Goal: Transaction & Acquisition: Purchase product/service

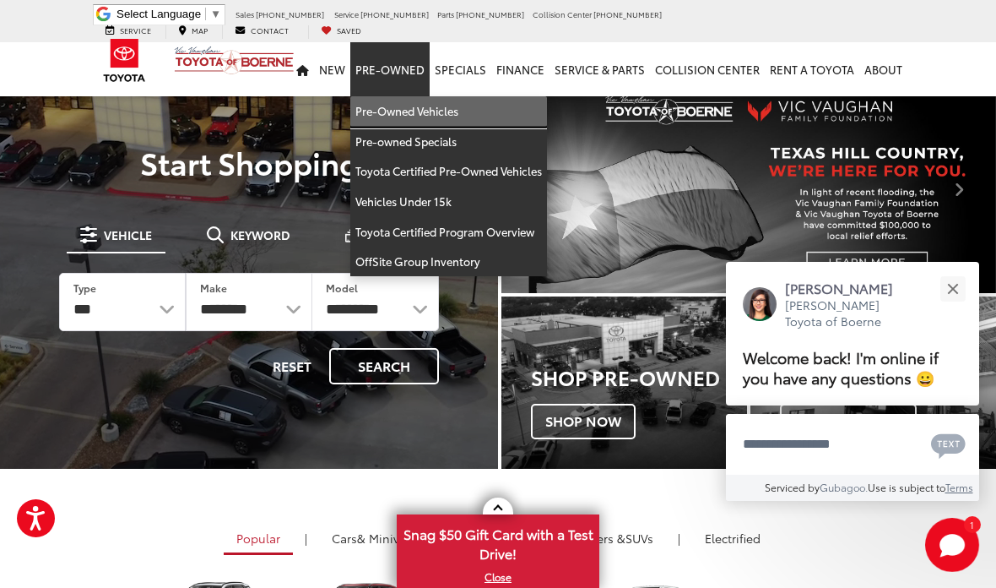
click at [441, 103] on link "Pre-Owned Vehicles" at bounding box center [448, 111] width 197 height 30
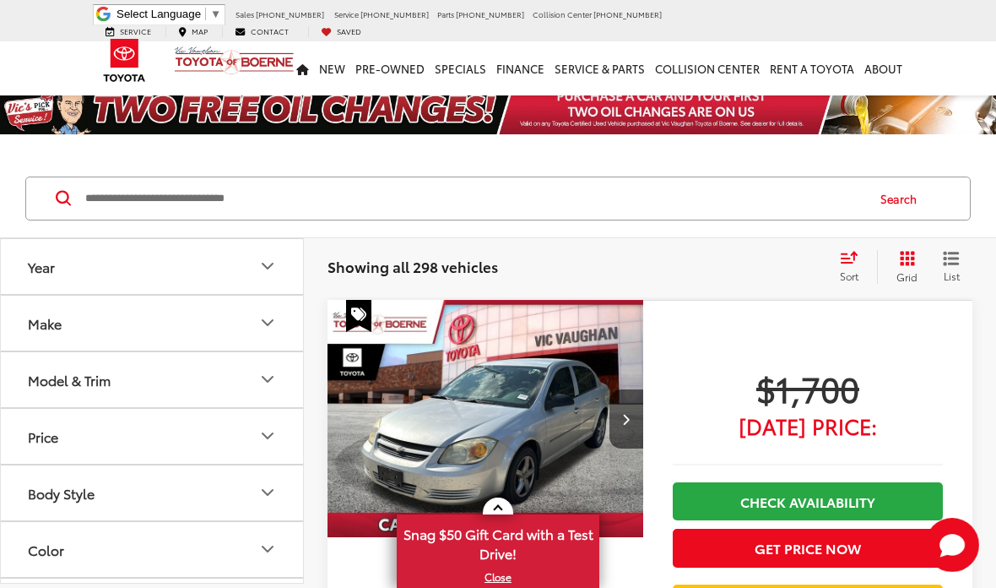
click at [362, 204] on input "Search by Make, Model, or Keyword" at bounding box center [474, 198] width 781 height 41
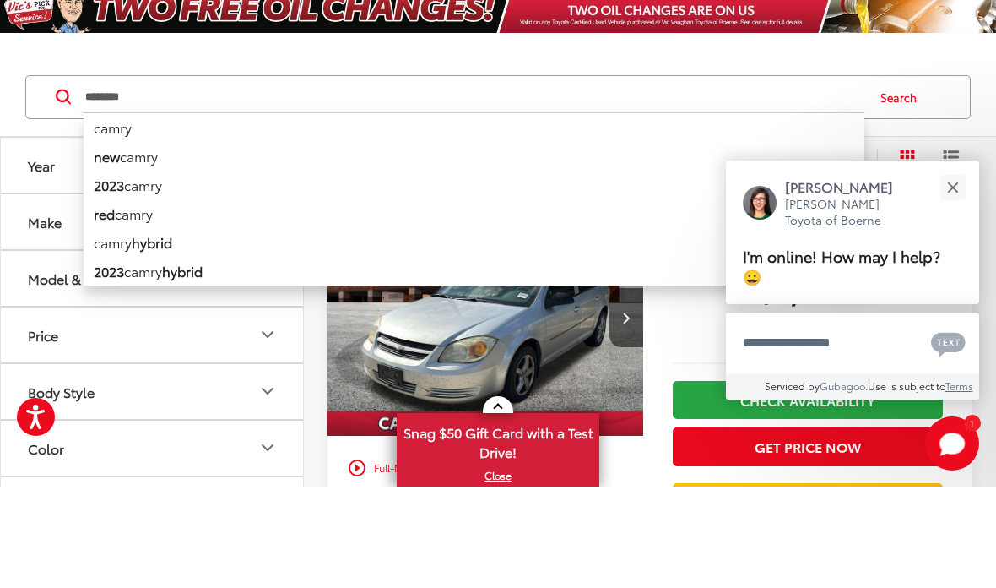
click at [901, 177] on button "Search" at bounding box center [903, 198] width 77 height 42
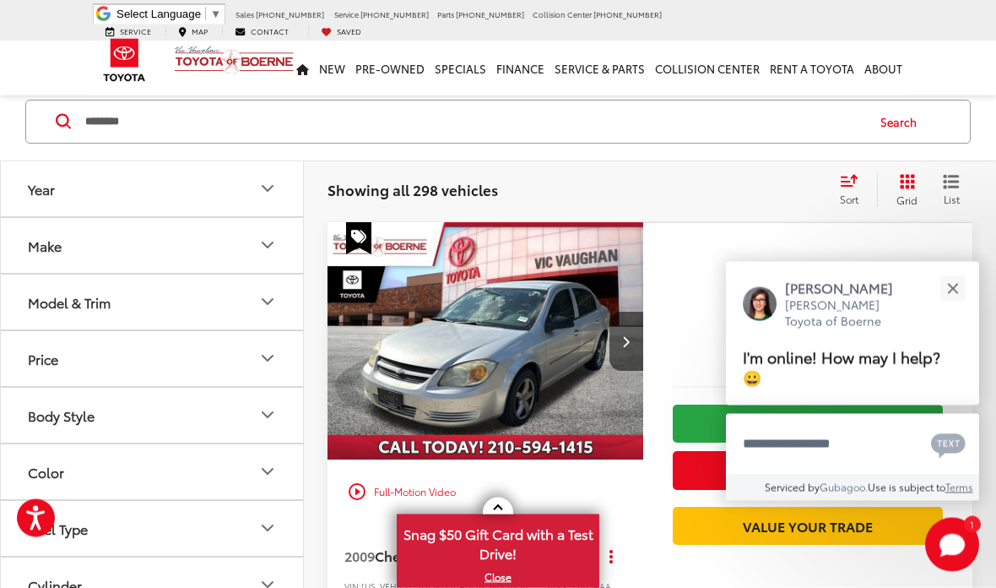
scroll to position [77, 0]
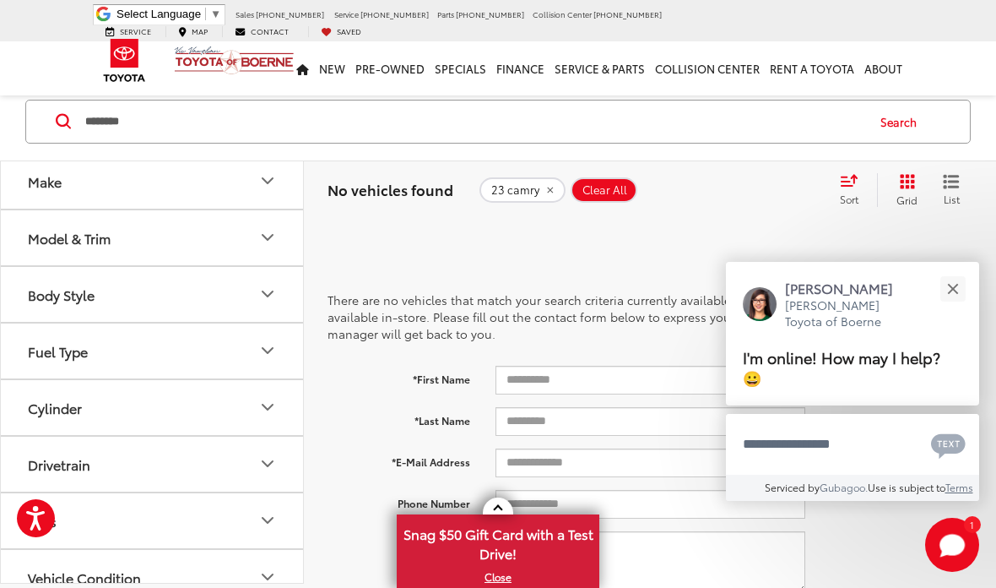
click at [383, 117] on input "********" at bounding box center [474, 121] width 781 height 41
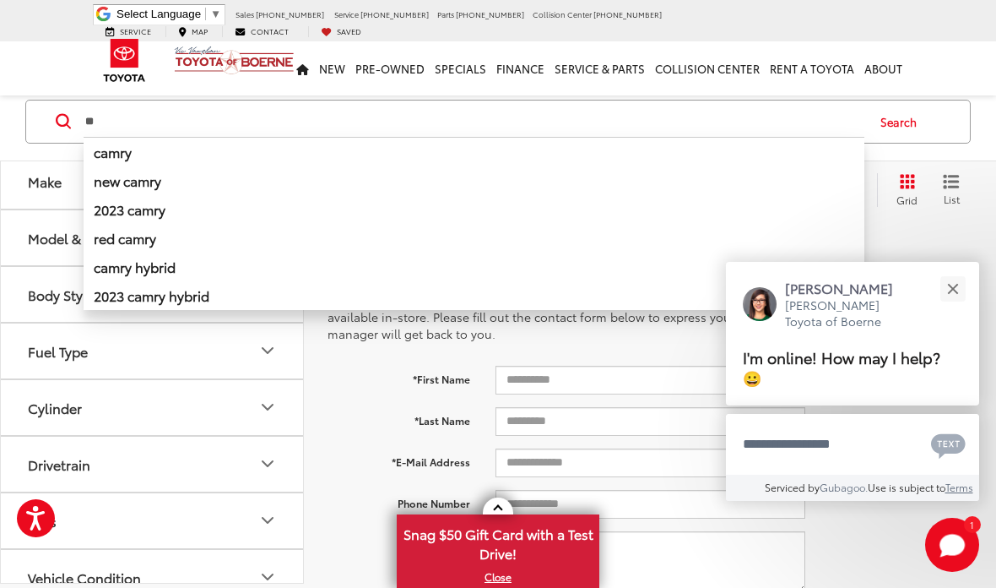
type input "*"
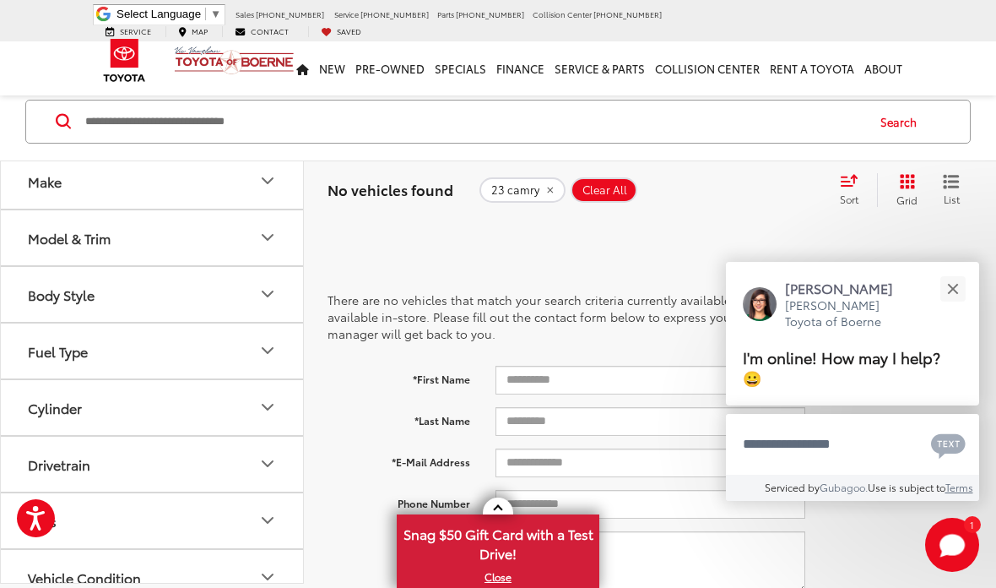
type input "*"
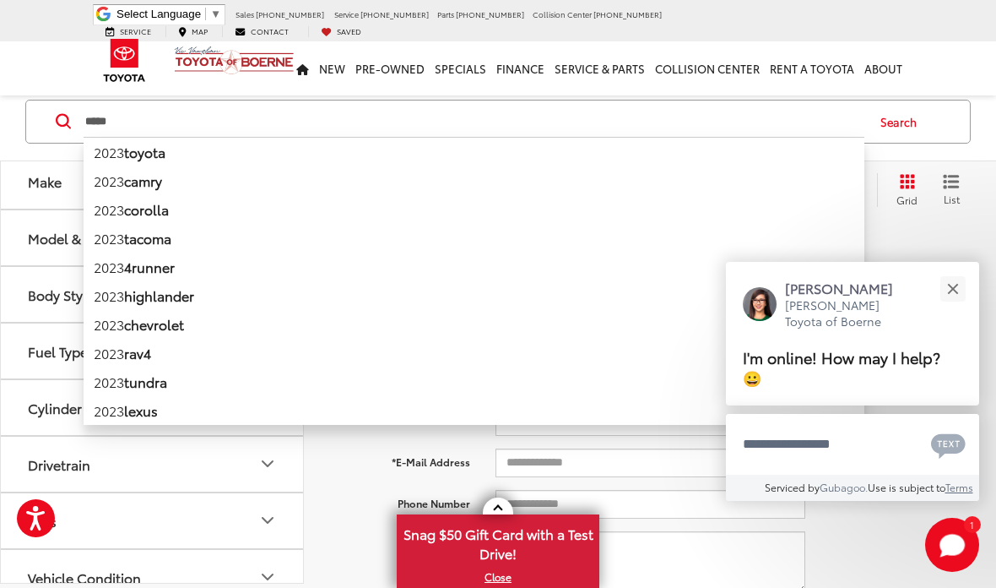
click at [160, 189] on b "camry" at bounding box center [143, 180] width 38 height 19
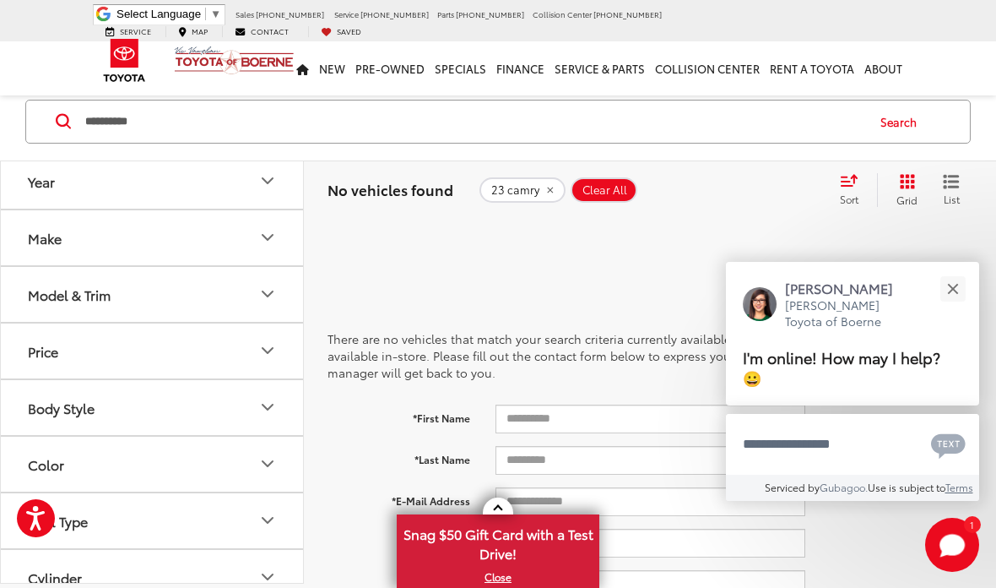
scroll to position [27, 0]
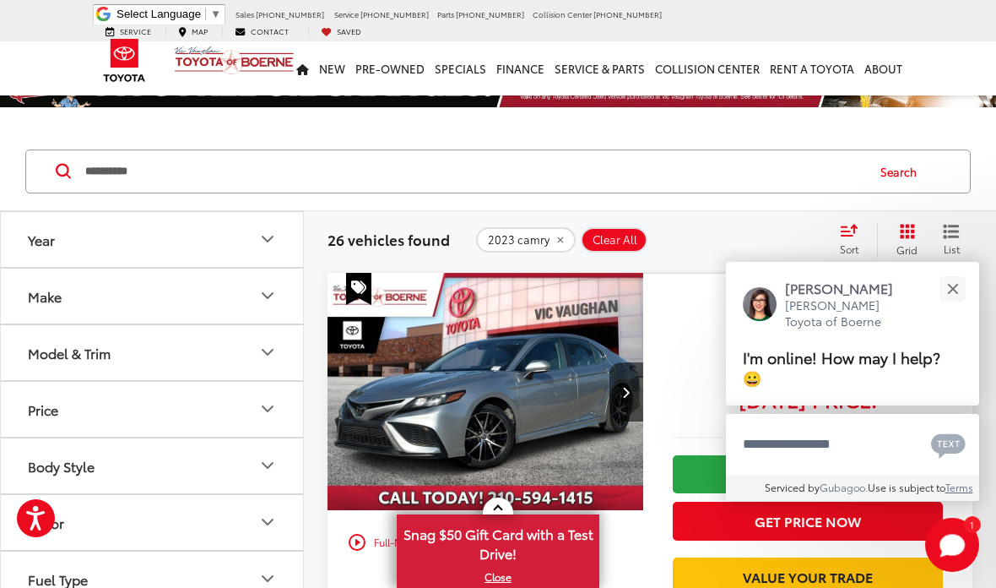
click at [947, 303] on button "Close" at bounding box center [953, 288] width 36 height 36
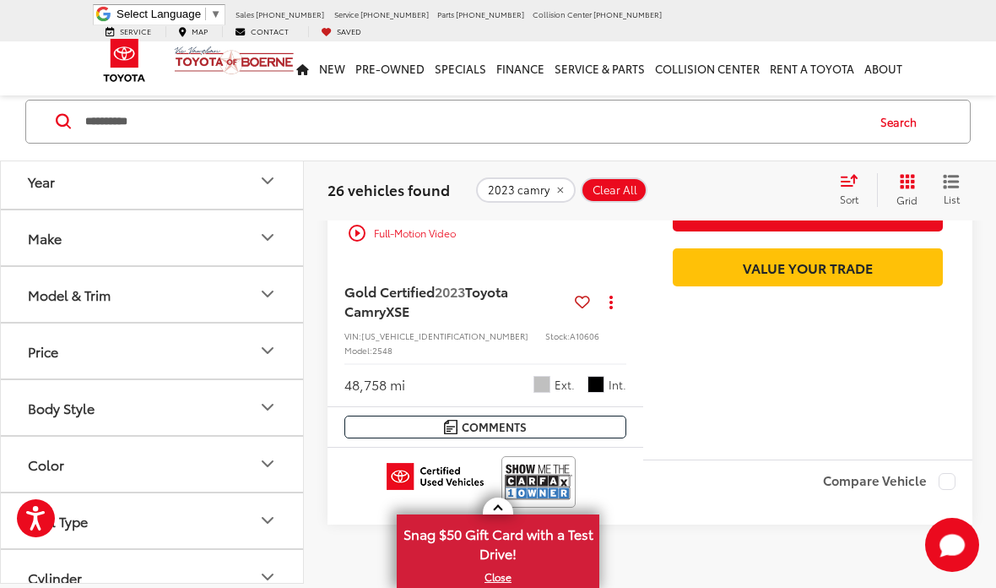
scroll to position [6747, 0]
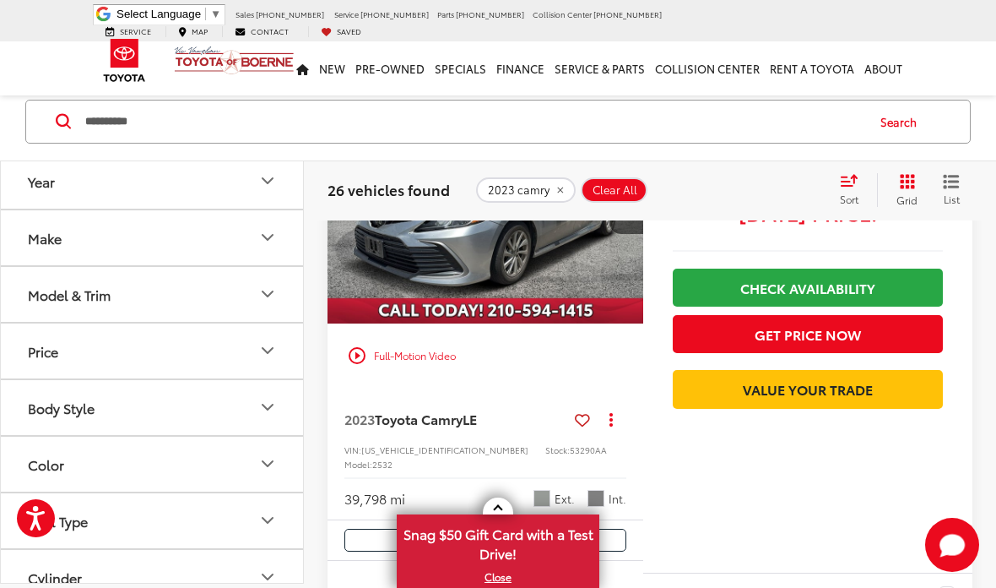
scroll to position [77, 0]
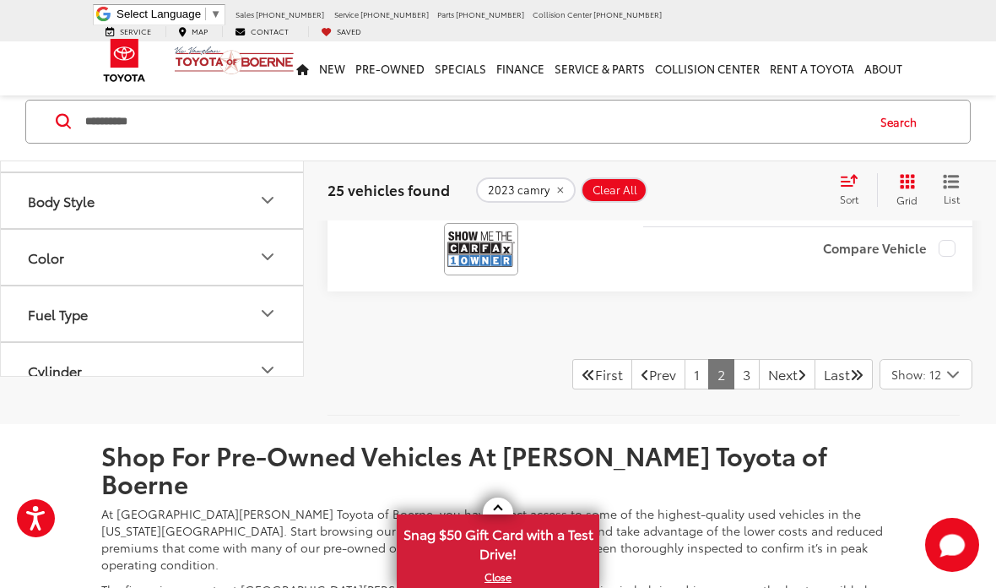
click at [771, 389] on link "Next" at bounding box center [787, 374] width 57 height 30
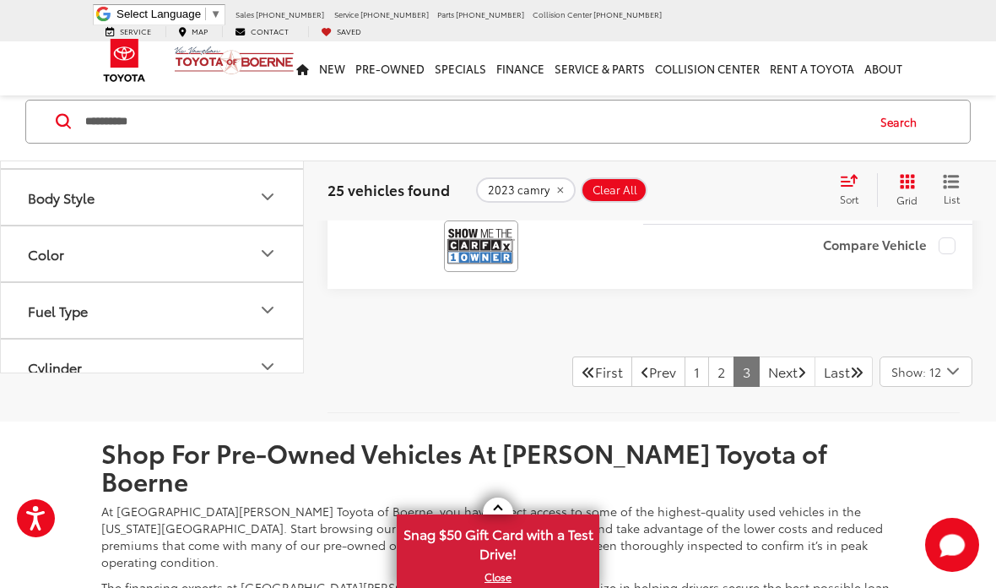
click at [643, 387] on link "Prev" at bounding box center [659, 371] width 54 height 30
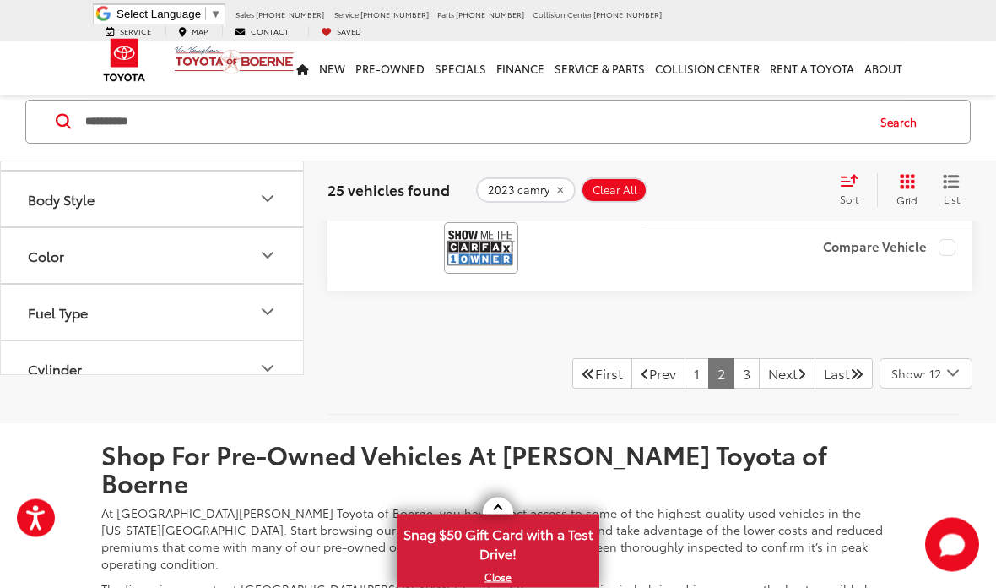
click at [640, 389] on link "Prev" at bounding box center [659, 374] width 54 height 30
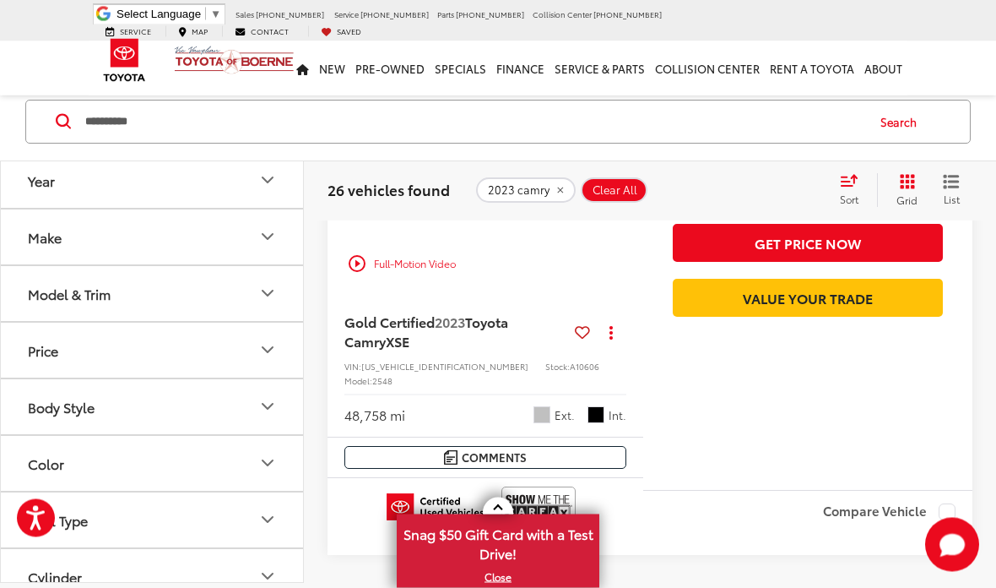
scroll to position [6772, 0]
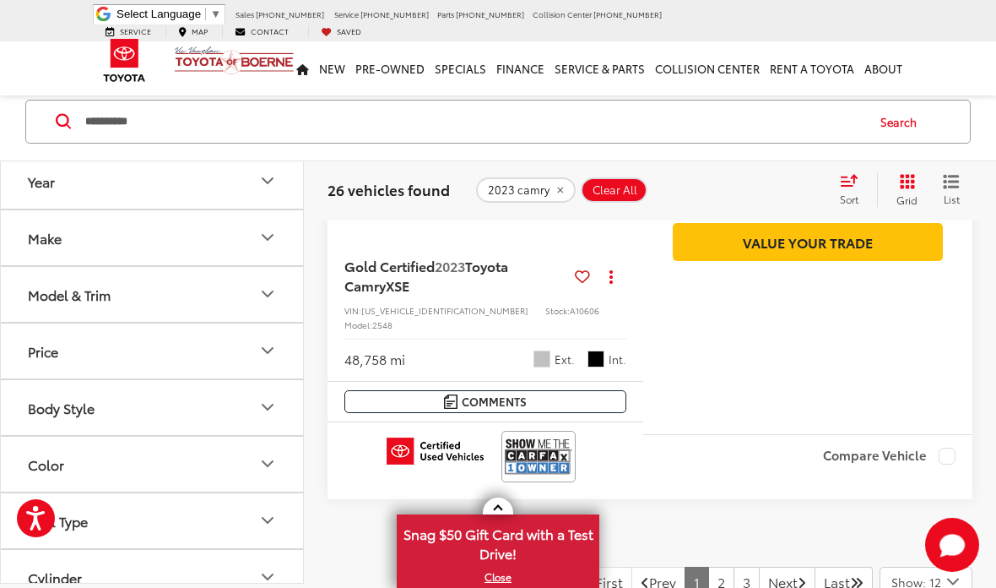
click at [632, 567] on link "Prev" at bounding box center [659, 582] width 54 height 30
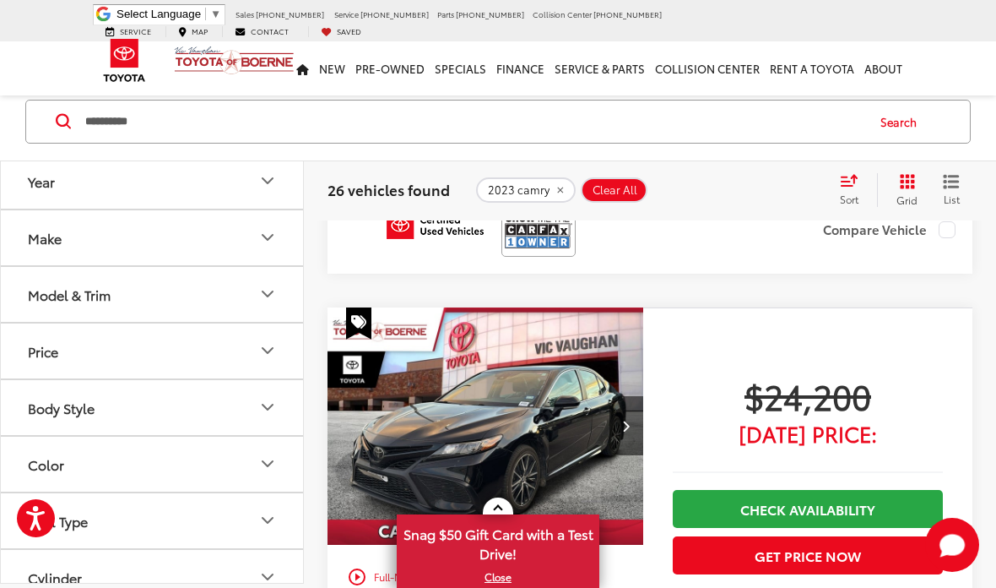
scroll to position [5877, 0]
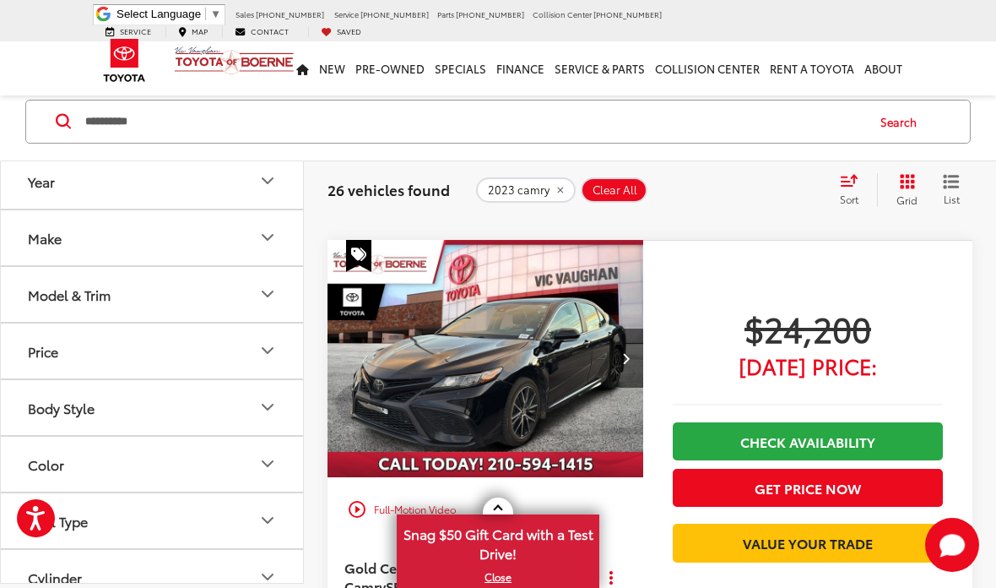
click at [5, 428] on button "Body Style" at bounding box center [153, 407] width 304 height 55
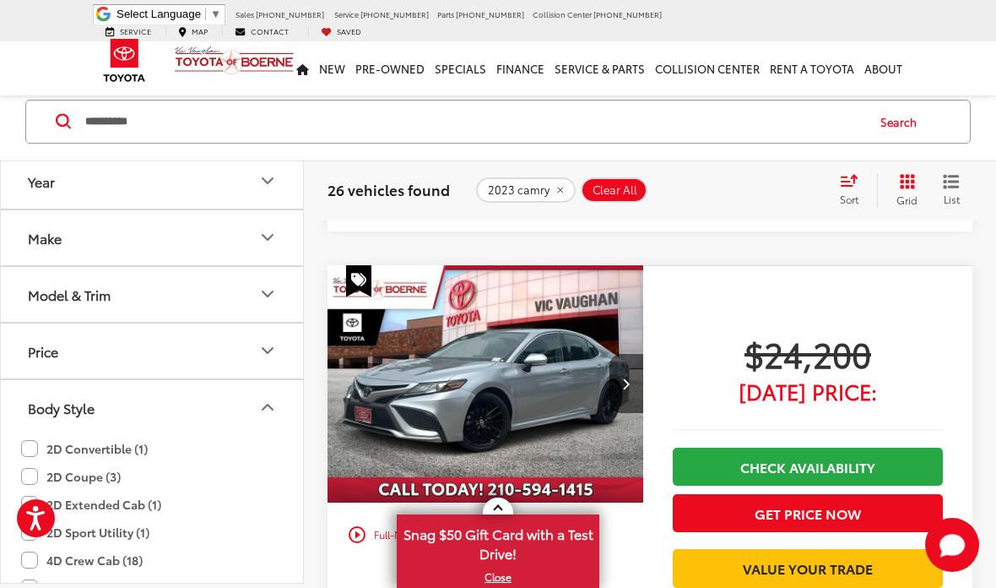
scroll to position [4647, 0]
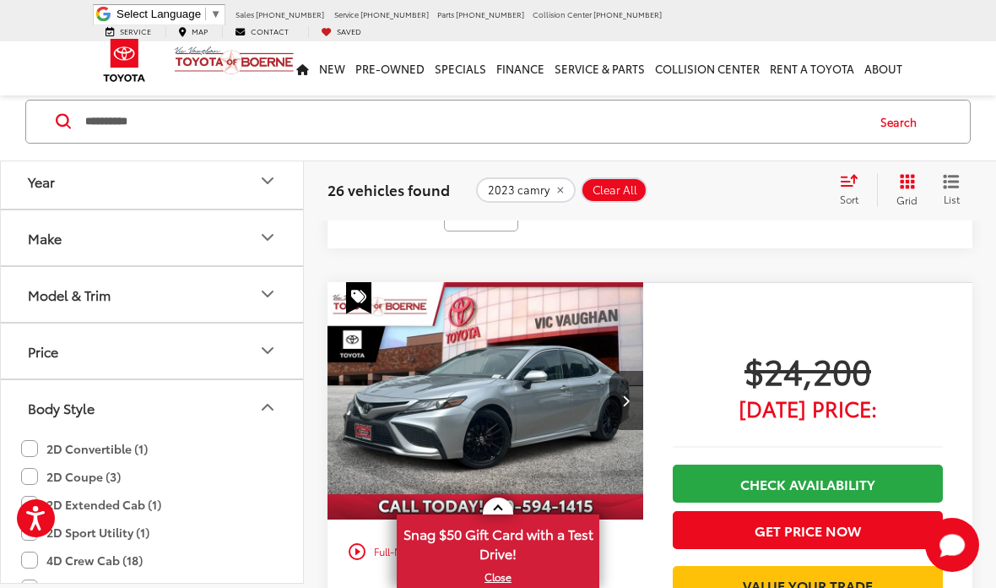
click at [342, 132] on input "**********" at bounding box center [474, 121] width 781 height 41
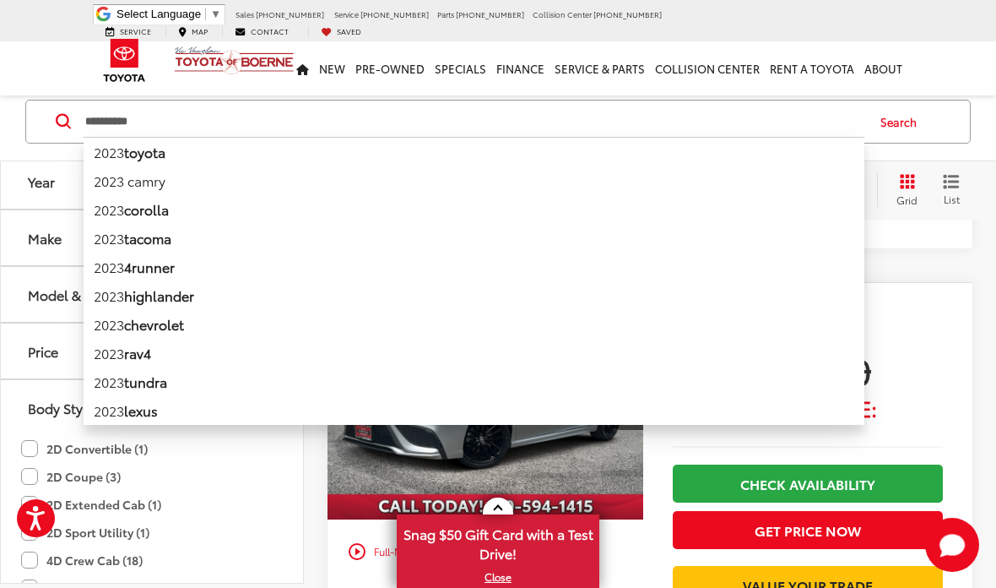
scroll to position [4646, 0]
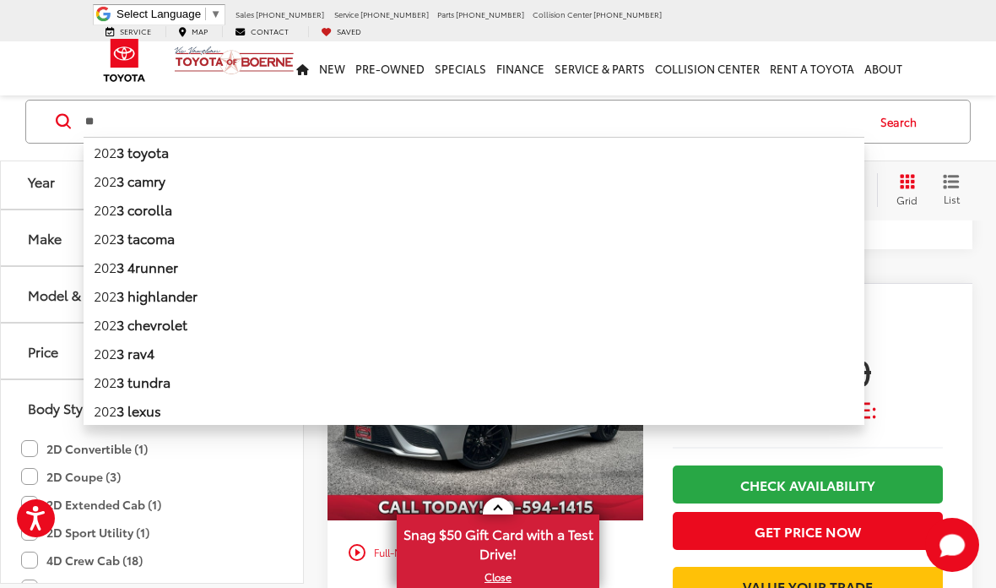
type input "*"
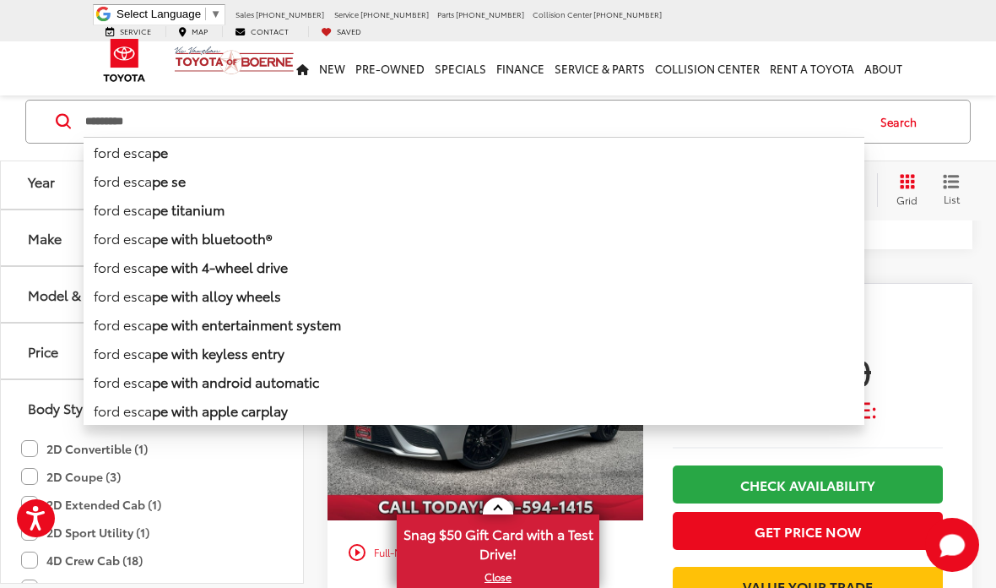
click at [168, 143] on b "pe" at bounding box center [160, 151] width 16 height 19
type input "**********"
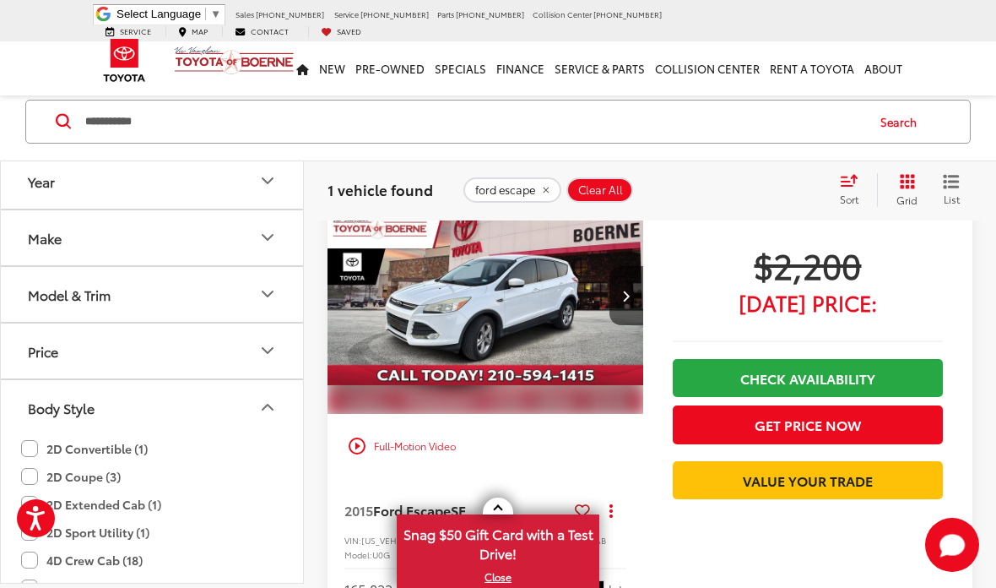
scroll to position [118, 0]
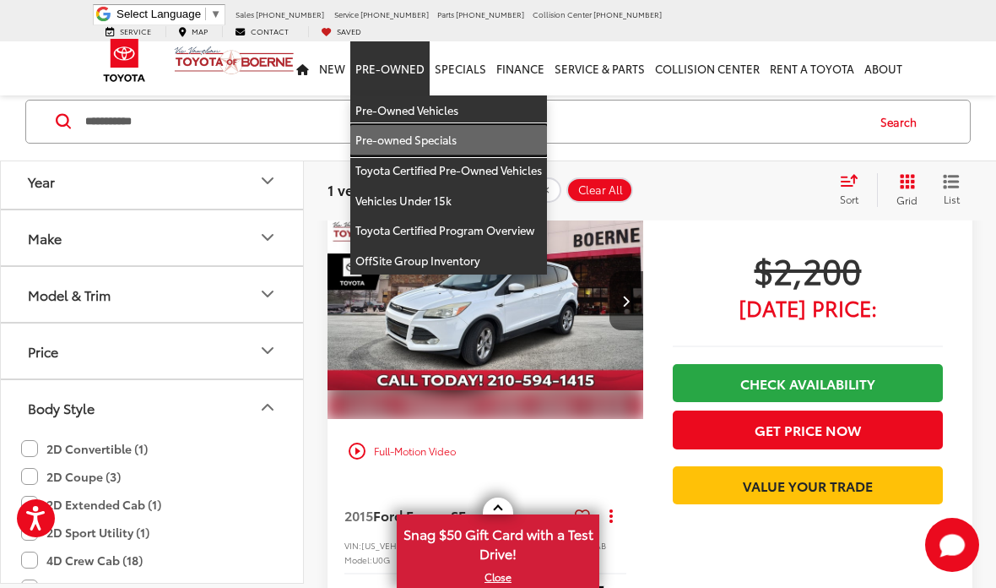
click at [463, 125] on link "Pre-owned Specials" at bounding box center [448, 140] width 197 height 30
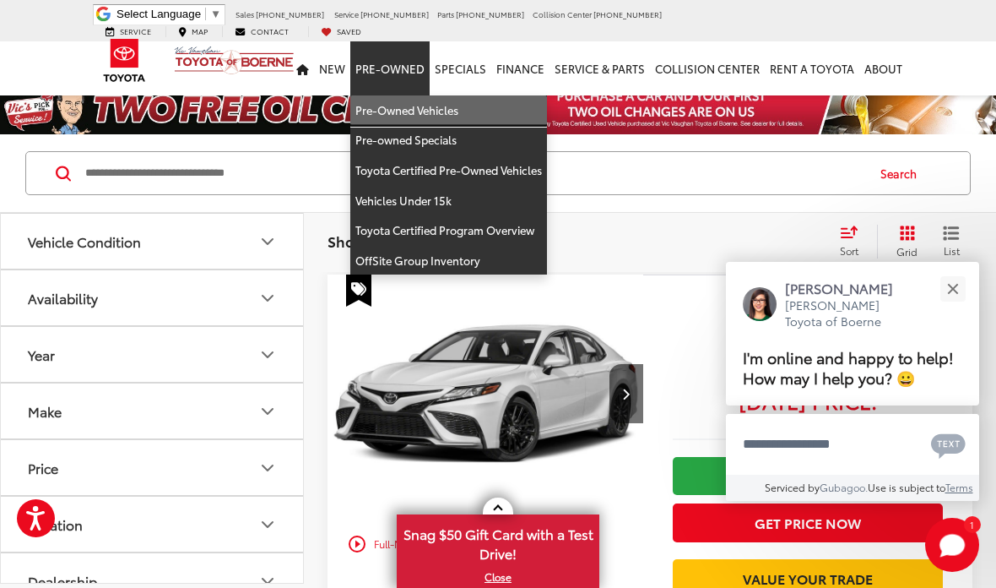
click at [443, 100] on link "Pre-Owned Vehicles" at bounding box center [448, 110] width 197 height 30
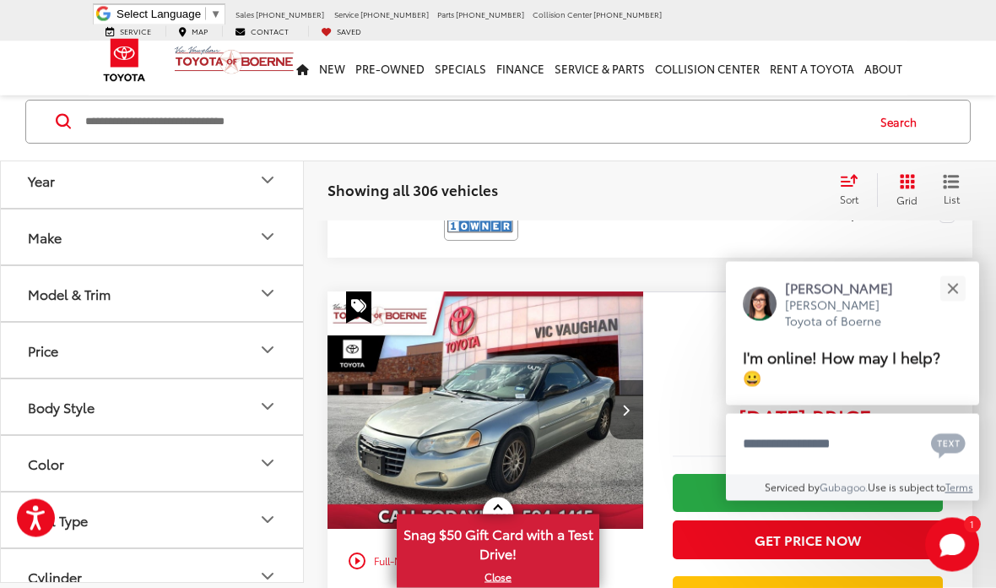
scroll to position [596, 0]
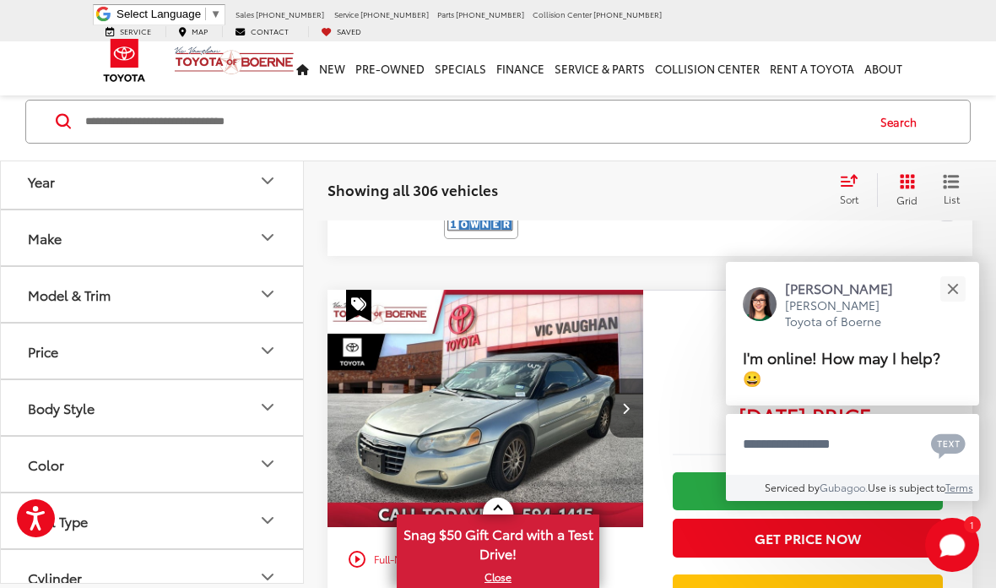
click at [953, 307] on button "Close" at bounding box center [953, 288] width 36 height 36
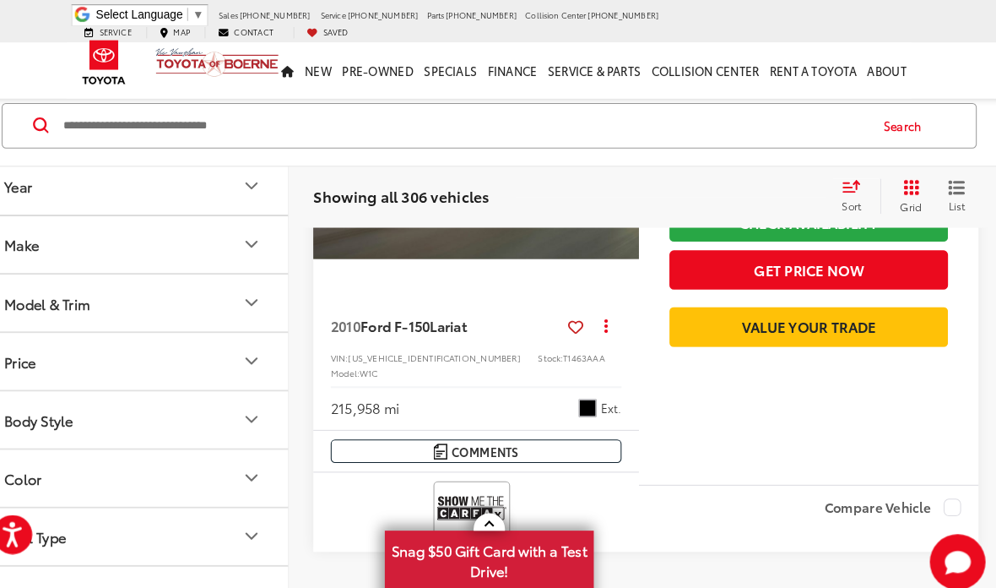
scroll to position [6606, 0]
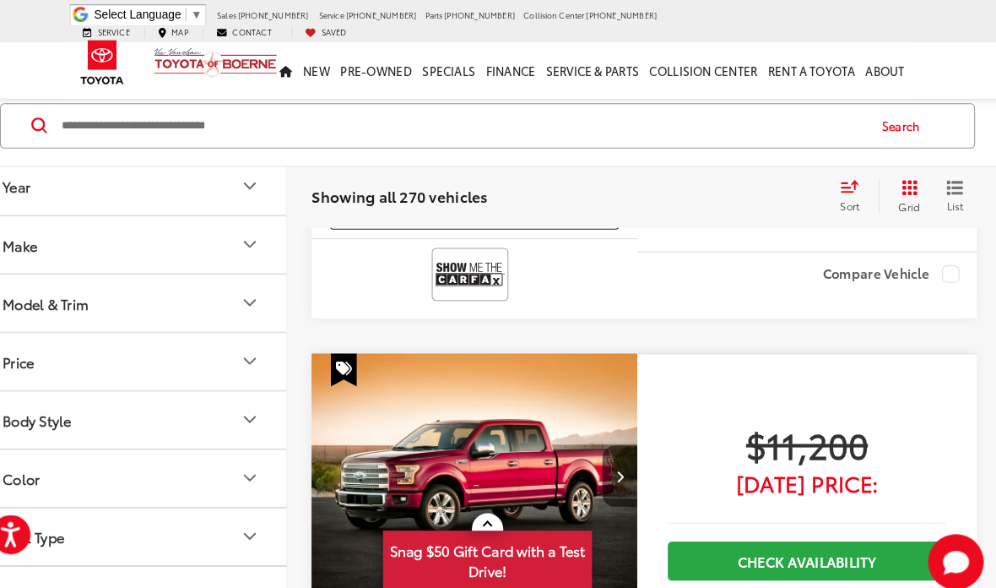
scroll to position [5514, 0]
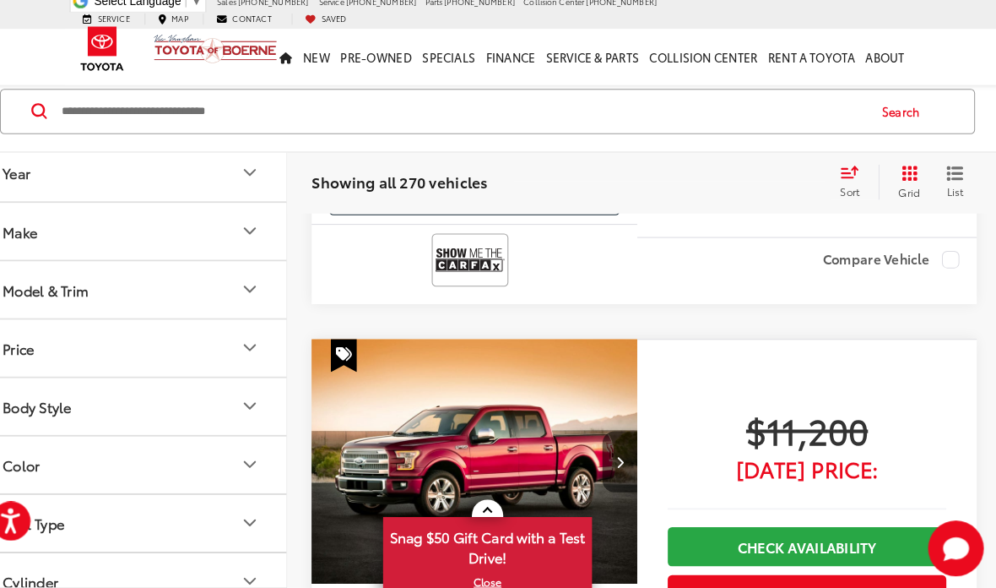
click at [896, 180] on button "Grid" at bounding box center [903, 190] width 53 height 34
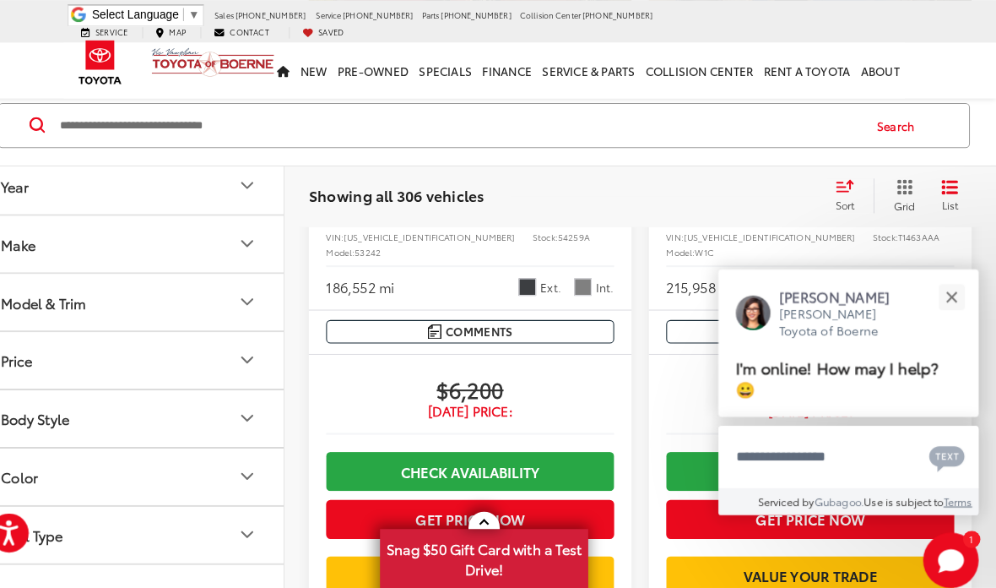
scroll to position [5070, 0]
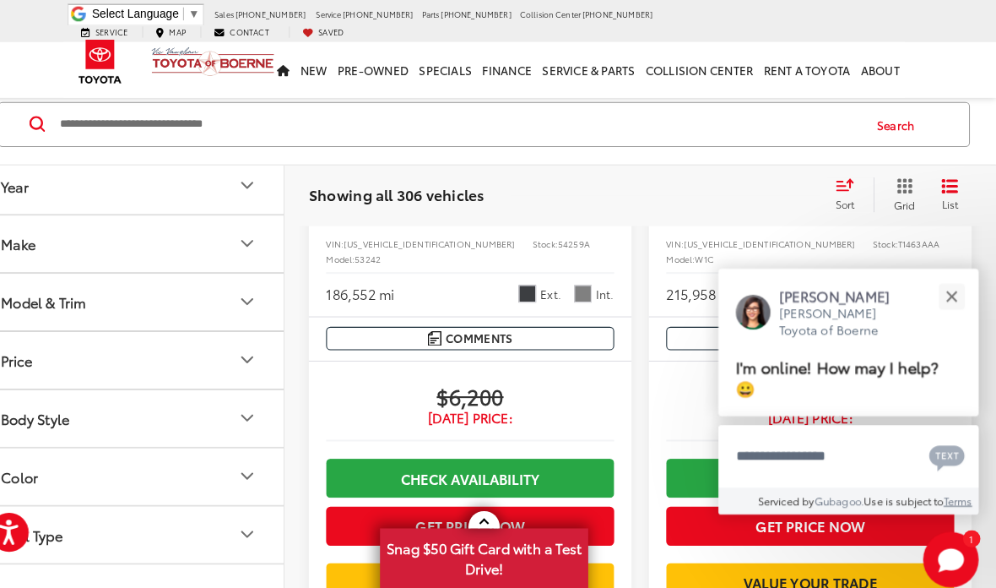
click at [936, 280] on button "Close" at bounding box center [953, 288] width 36 height 36
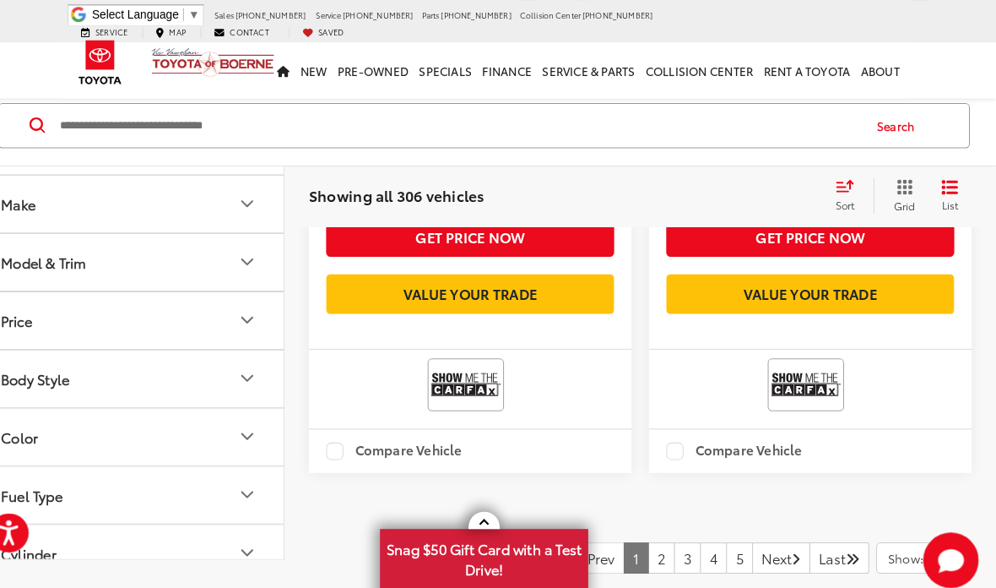
scroll to position [5337, 0]
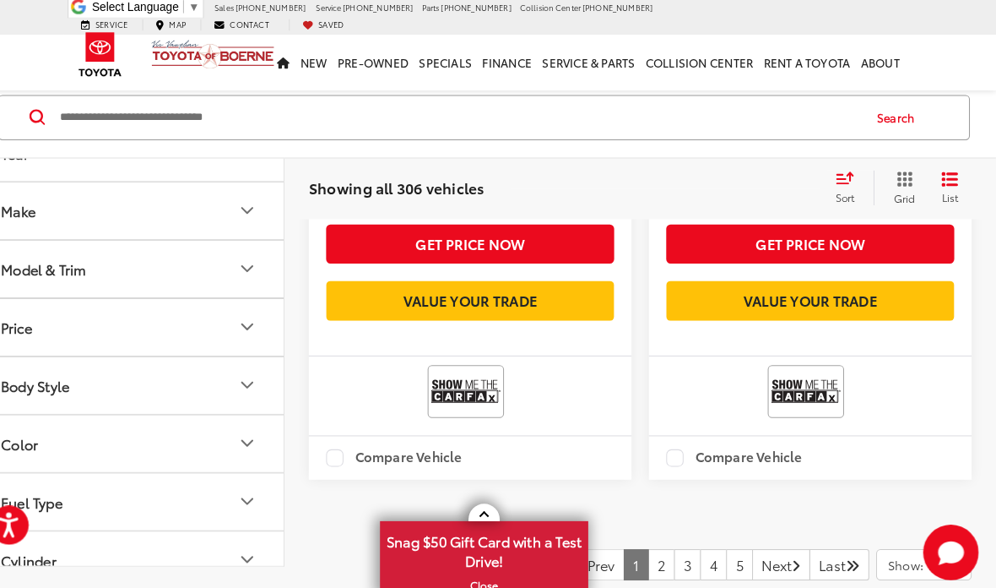
click at [759, 541] on link "Next" at bounding box center [787, 556] width 57 height 30
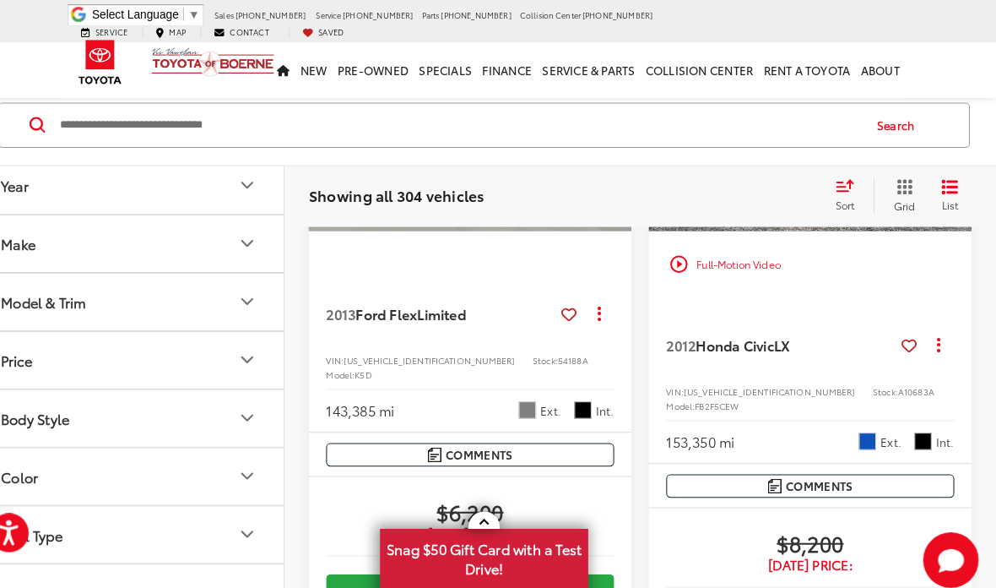
scroll to position [310, 0]
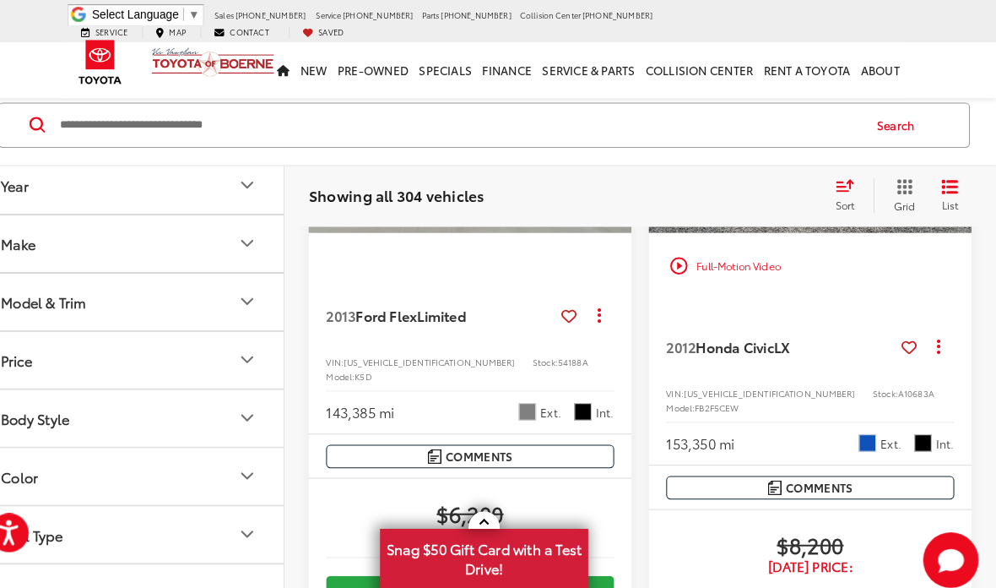
click at [926, 345] on button "Actions" at bounding box center [941, 337] width 30 height 30
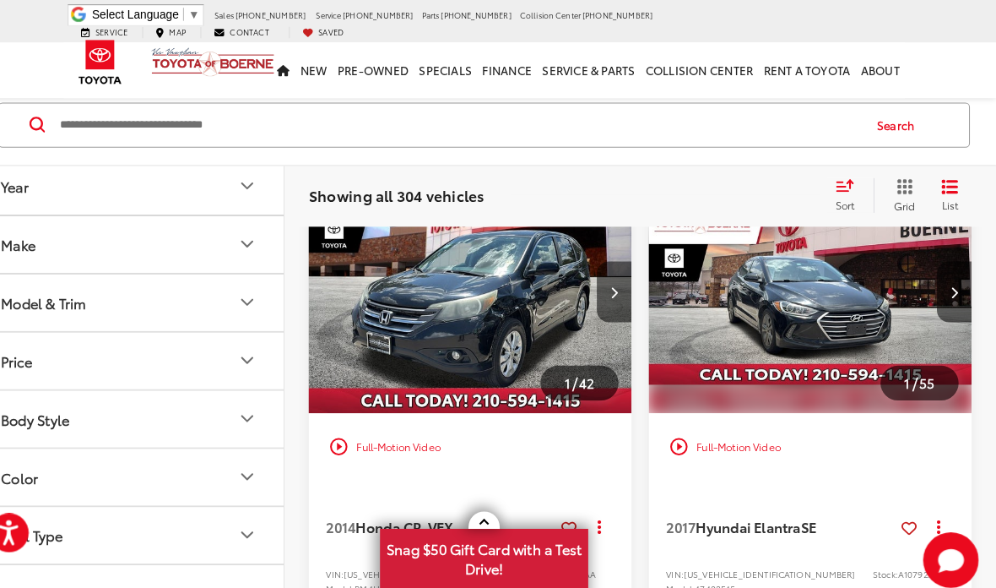
scroll to position [1065, 0]
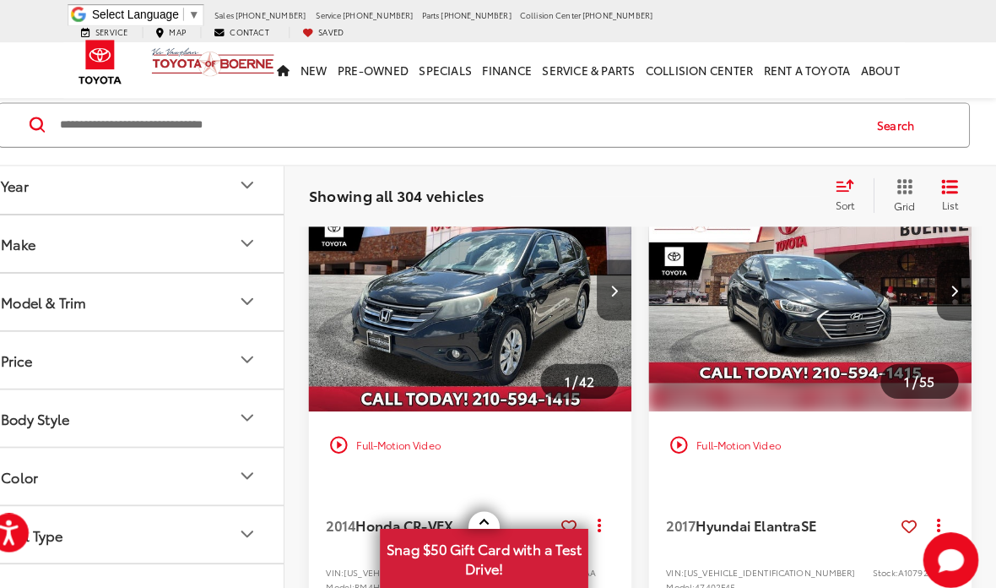
click at [945, 339] on img "2017 Hyundai Elantra SE 0" at bounding box center [816, 282] width 317 height 237
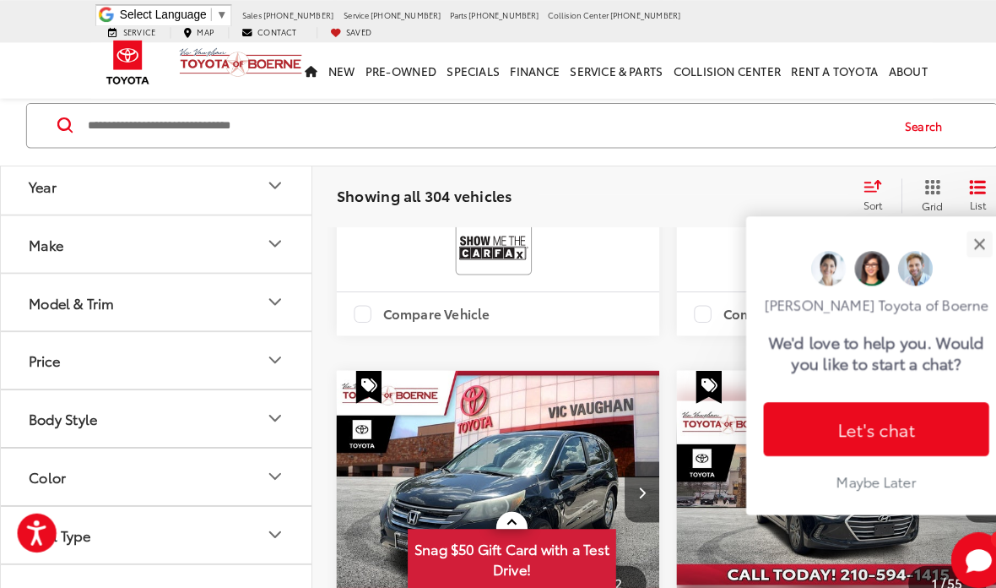
scroll to position [874, 0]
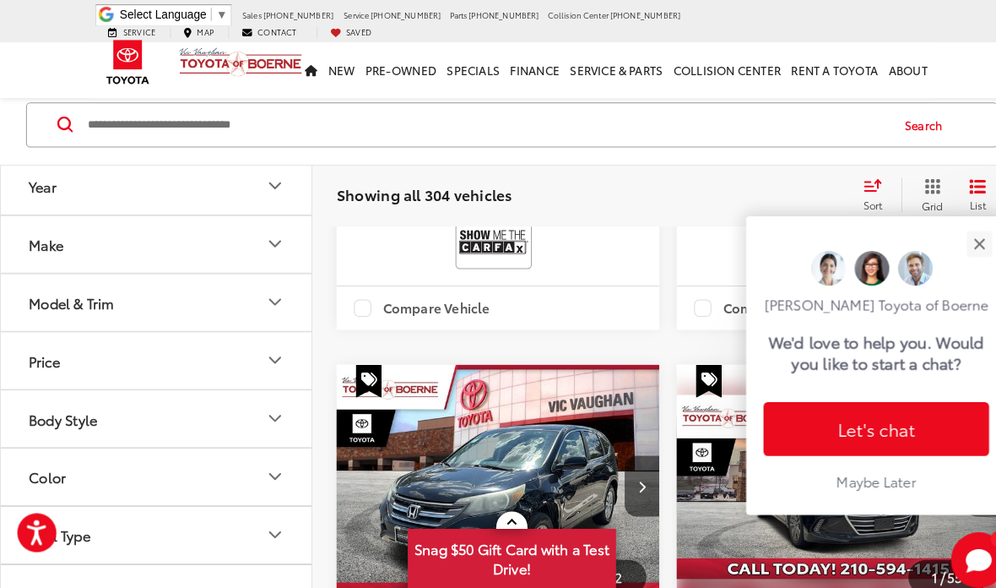
click at [959, 255] on button "Close" at bounding box center [953, 237] width 36 height 36
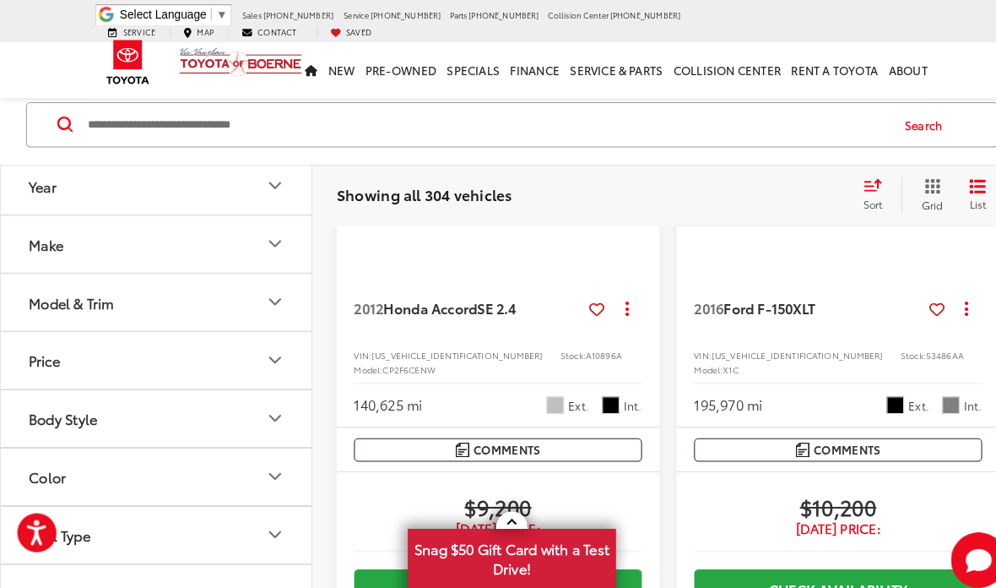
scroll to position [4050, 0]
click at [672, 220] on img "2016 Ford F-150 XLT 0" at bounding box center [816, 101] width 317 height 237
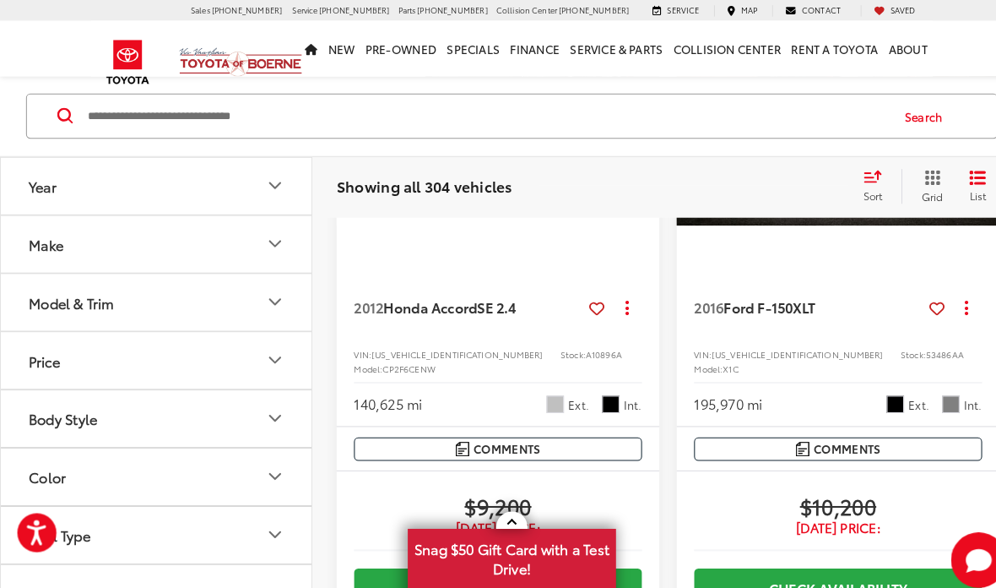
scroll to position [3924, 0]
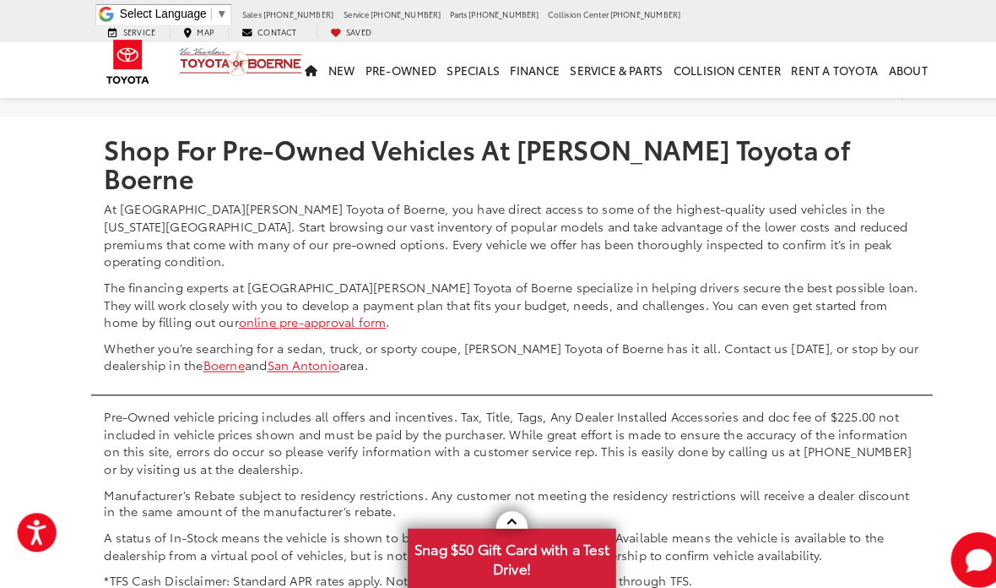
scroll to position [5850, 0]
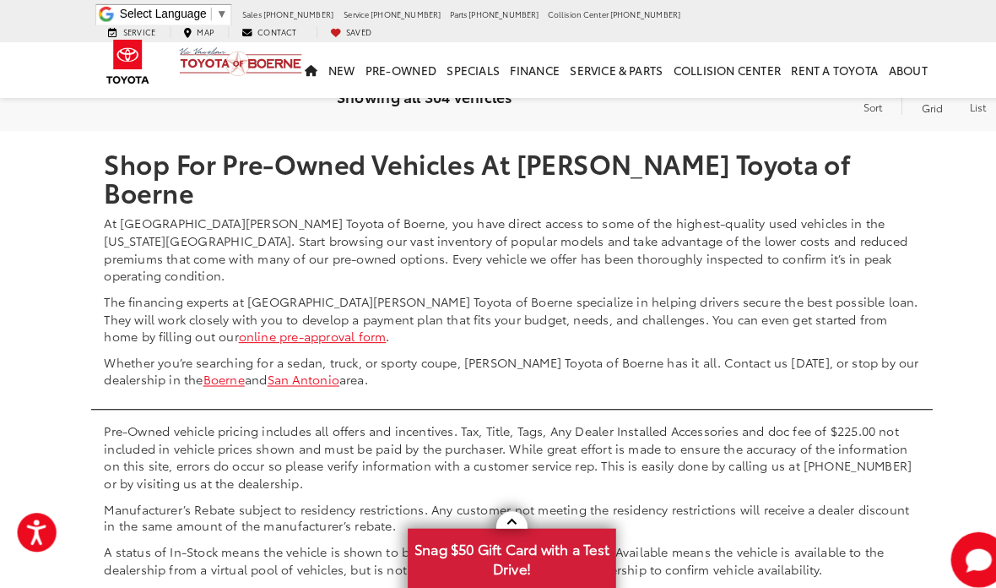
click at [683, 93] on link "3" at bounding box center [696, 77] width 26 height 30
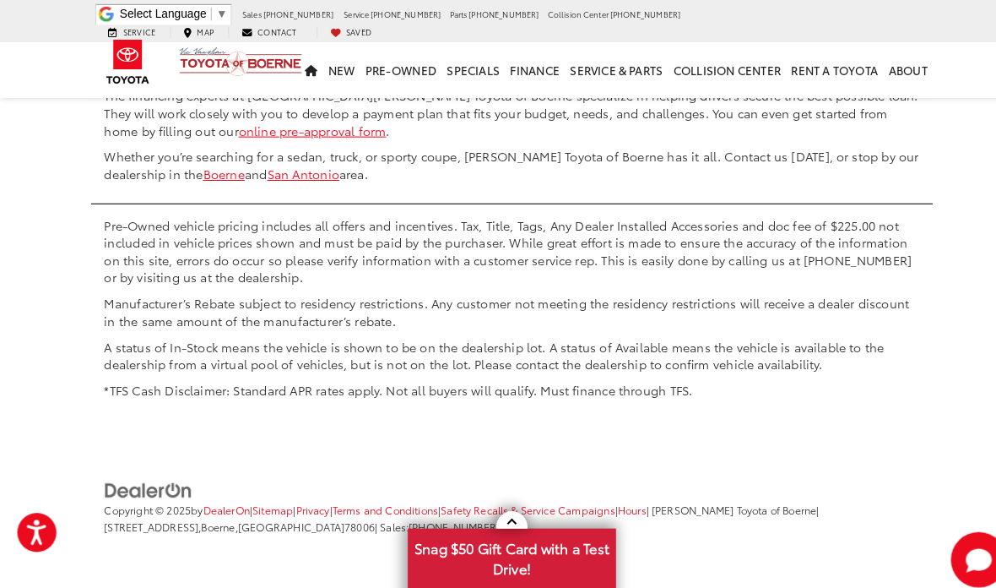
scroll to position [76, 0]
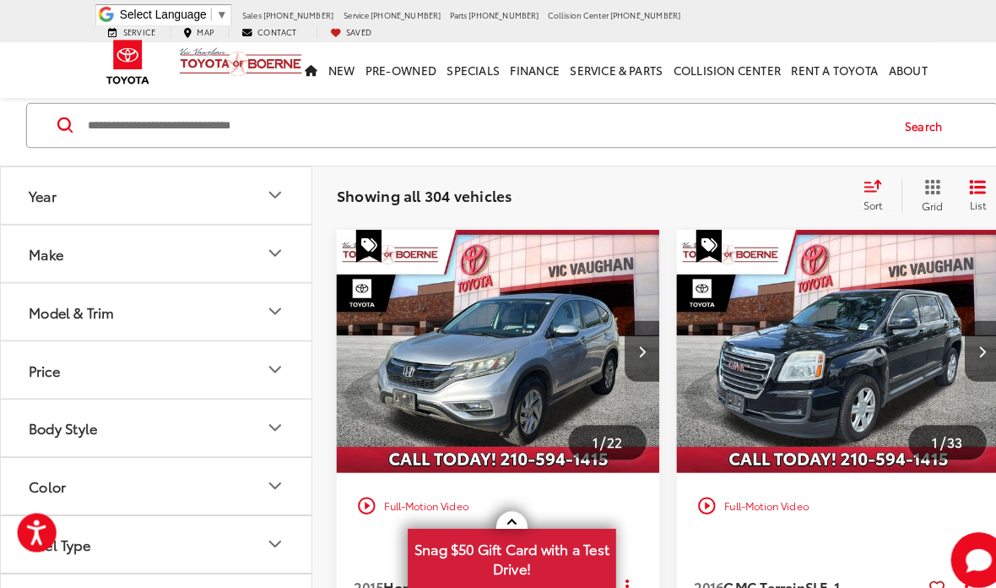
click at [648, 194] on div "Showing all 304 vehicles Clear All + 0" at bounding box center [577, 190] width 498 height 17
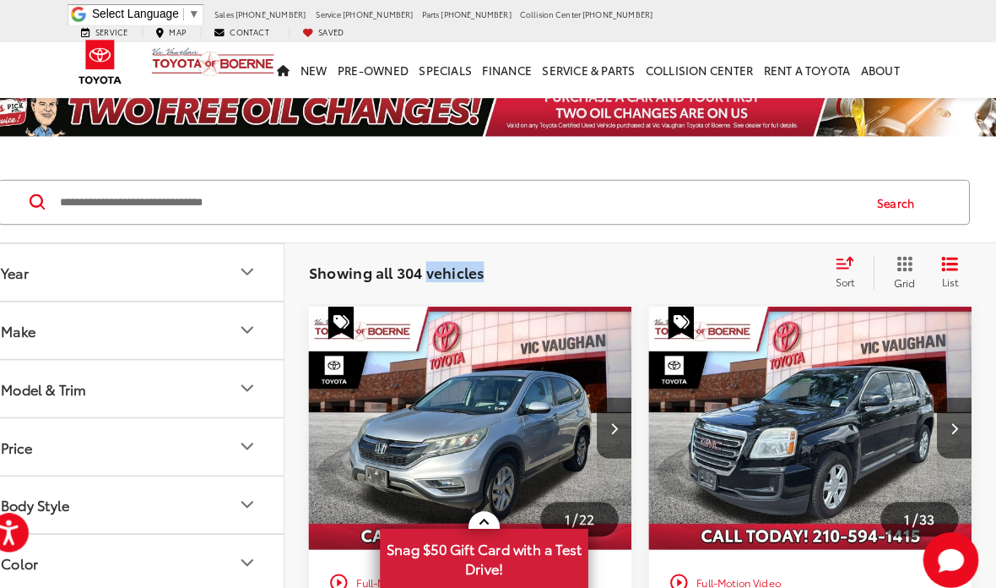
scroll to position [0, 0]
